Goal: Use online tool/utility: Utilize a website feature to perform a specific function

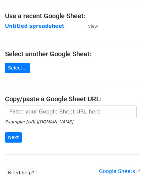
scroll to position [33, 0]
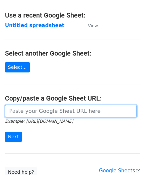
click at [30, 116] on input "url" at bounding box center [70, 111] width 131 height 13
paste input "[URL][DOMAIN_NAME]"
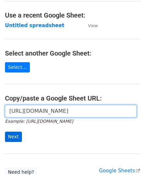
type input "[URL][DOMAIN_NAME]"
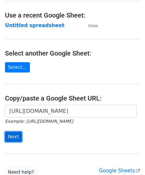
click at [17, 134] on input "Next" at bounding box center [13, 137] width 17 height 10
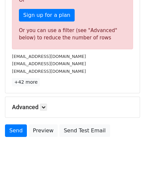
scroll to position [223, 0]
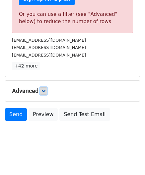
click at [43, 89] on icon at bounding box center [43, 91] width 4 height 4
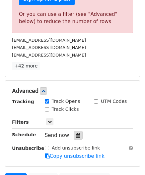
click at [77, 133] on div at bounding box center [77, 135] width 9 height 9
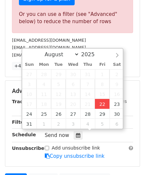
type input "2025-08-22 12:00"
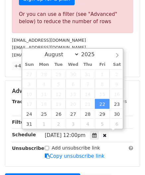
scroll to position [0, 0]
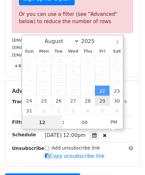
paste input "9"
type input "9"
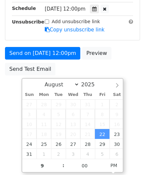
type input "2025-08-22 21:00"
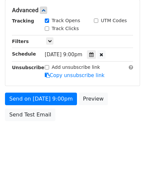
scroll to position [304, 0]
